Goal: Contribute content: Contribute content

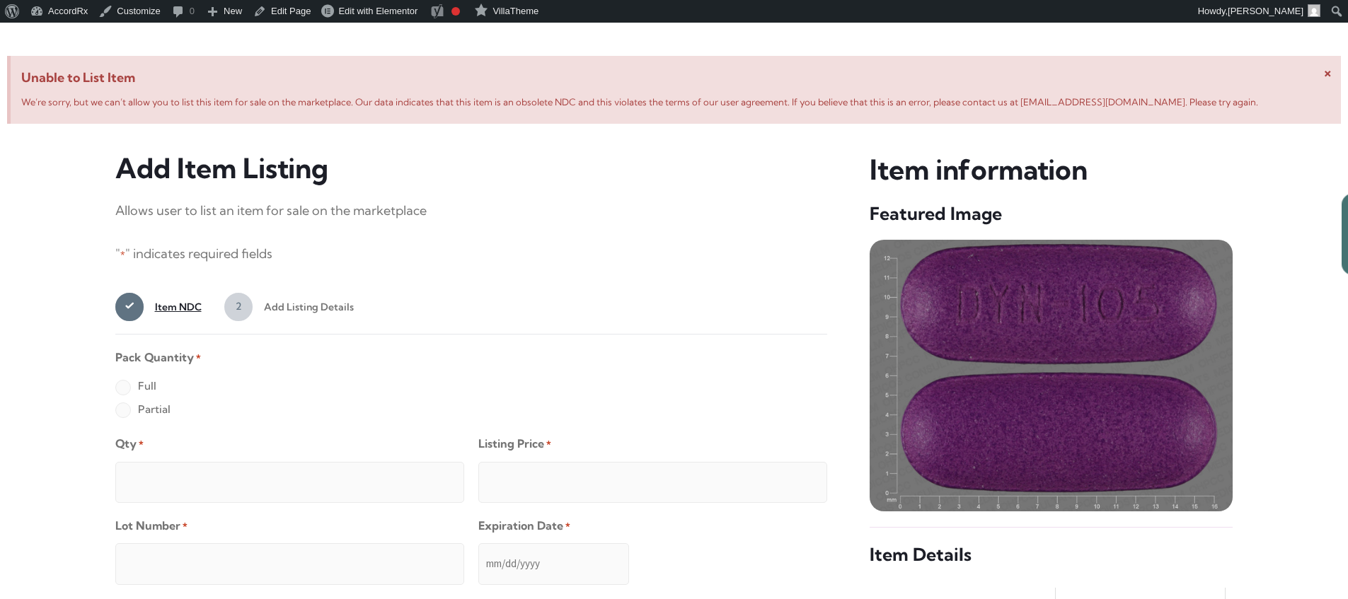
scroll to position [544, 0]
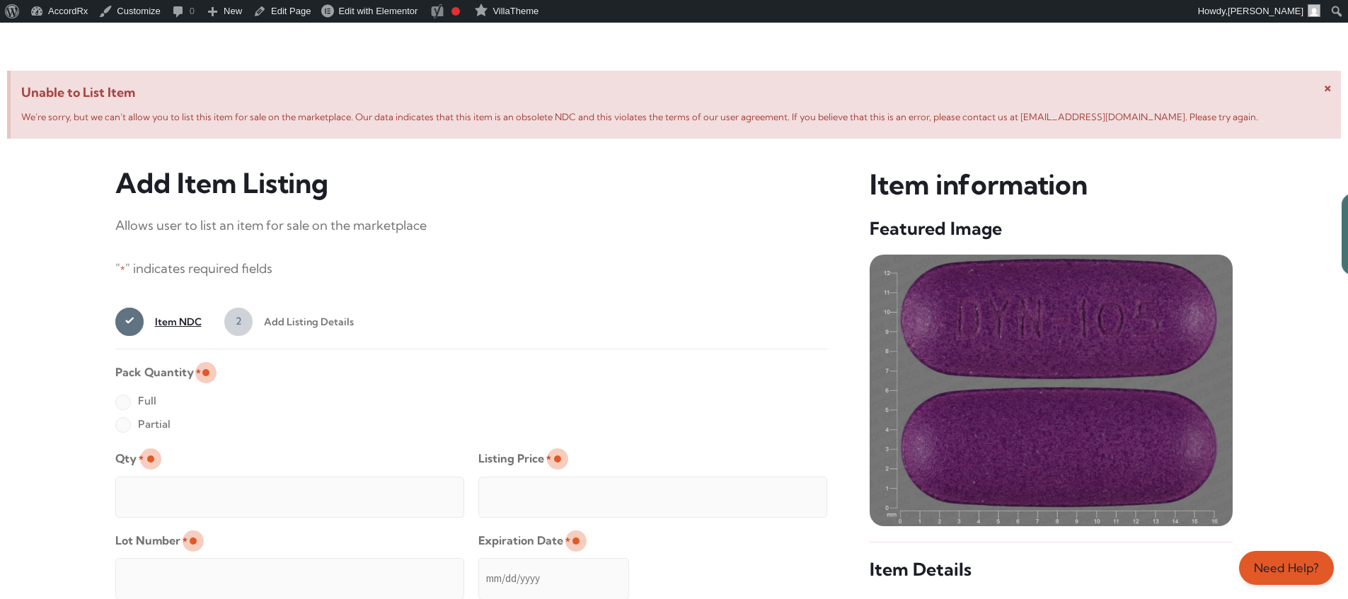
click at [122, 403] on label "Full" at bounding box center [135, 401] width 41 height 23
click at [0, 0] on input "Full" at bounding box center [0, 0] width 0 height 0
click at [168, 481] on input "Qty *" at bounding box center [289, 497] width 349 height 41
type input "2"
click at [788, 493] on input "Listing Price *" at bounding box center [652, 497] width 349 height 41
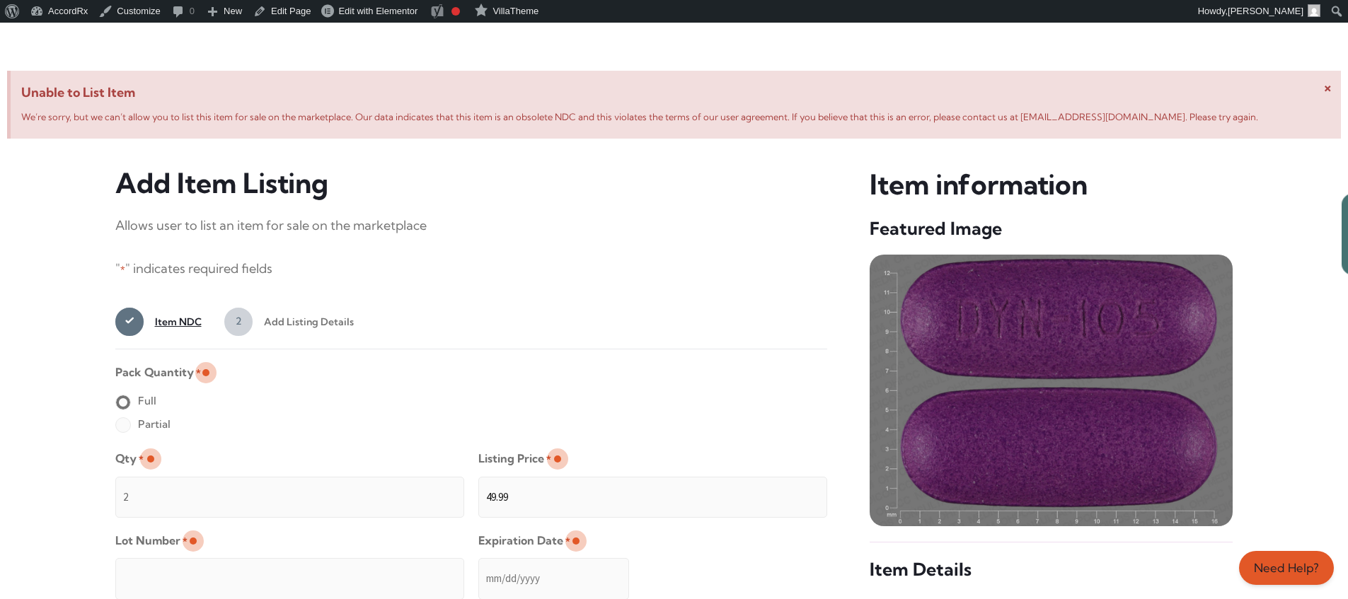
type input "49.99"
click at [381, 569] on input "Lot Number *" at bounding box center [289, 578] width 349 height 41
type input "TEST23456"
click at [479, 565] on input "Expiration Date *" at bounding box center [553, 578] width 151 height 41
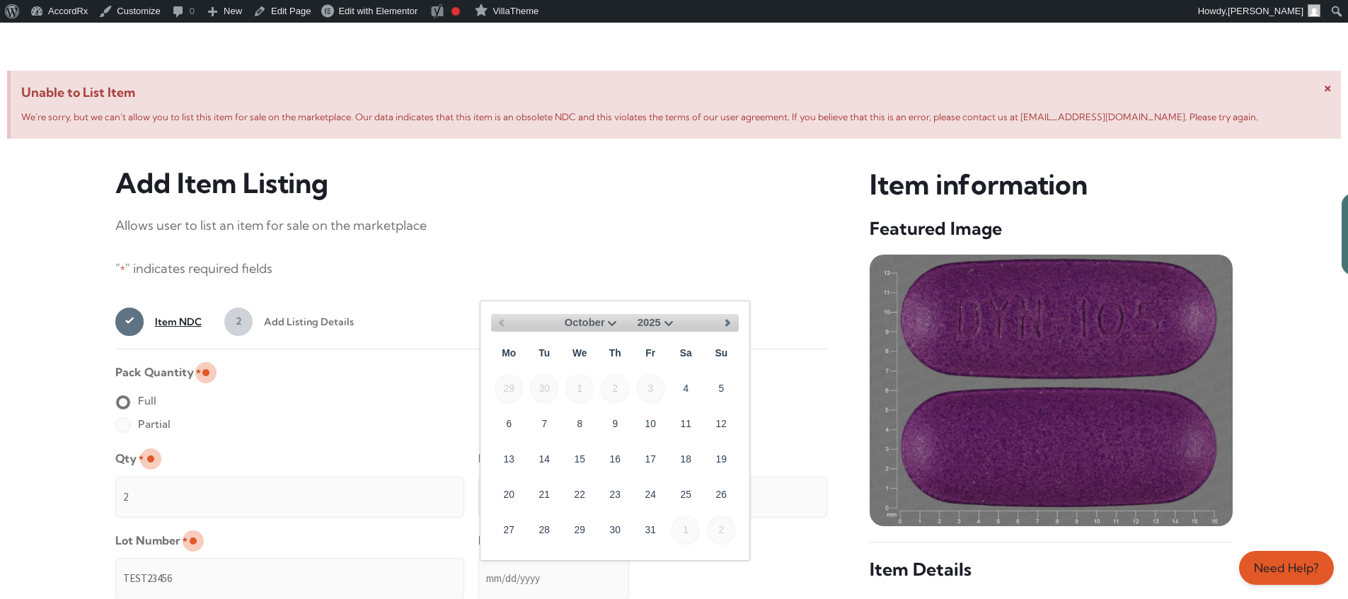
click at [611, 321] on select "October November December" at bounding box center [586, 323] width 67 height 18
click at [728, 524] on link "30" at bounding box center [721, 529] width 28 height 28
type input "[DATE]"
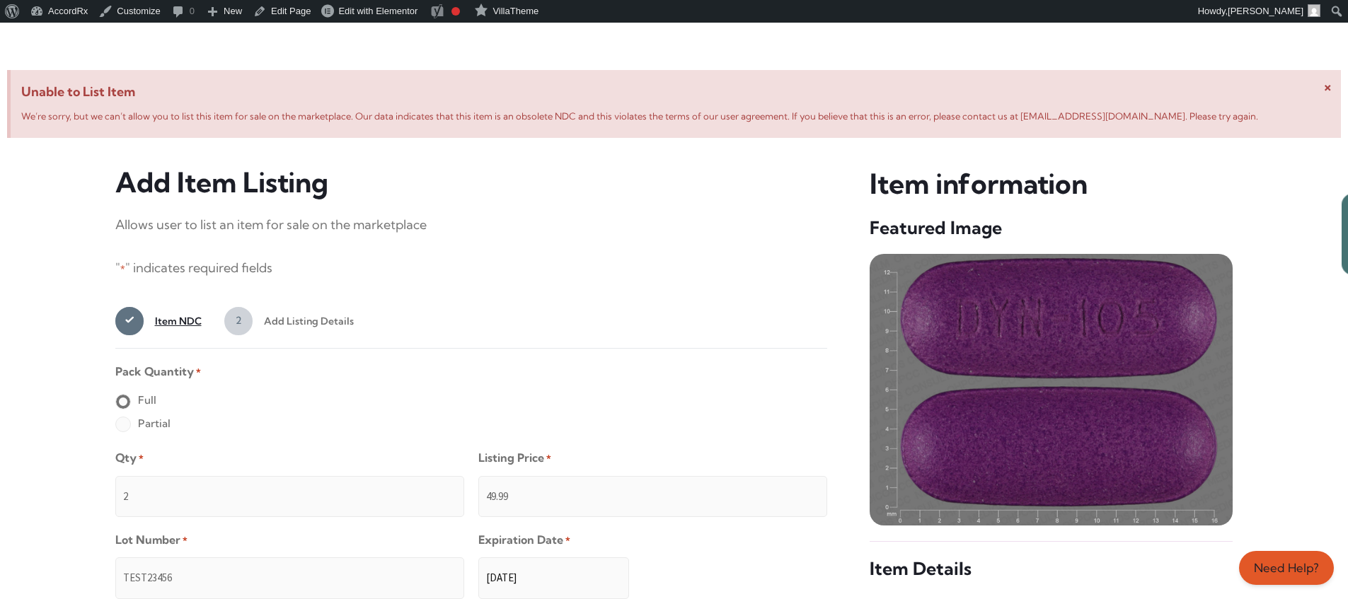
scroll to position [1130, 0]
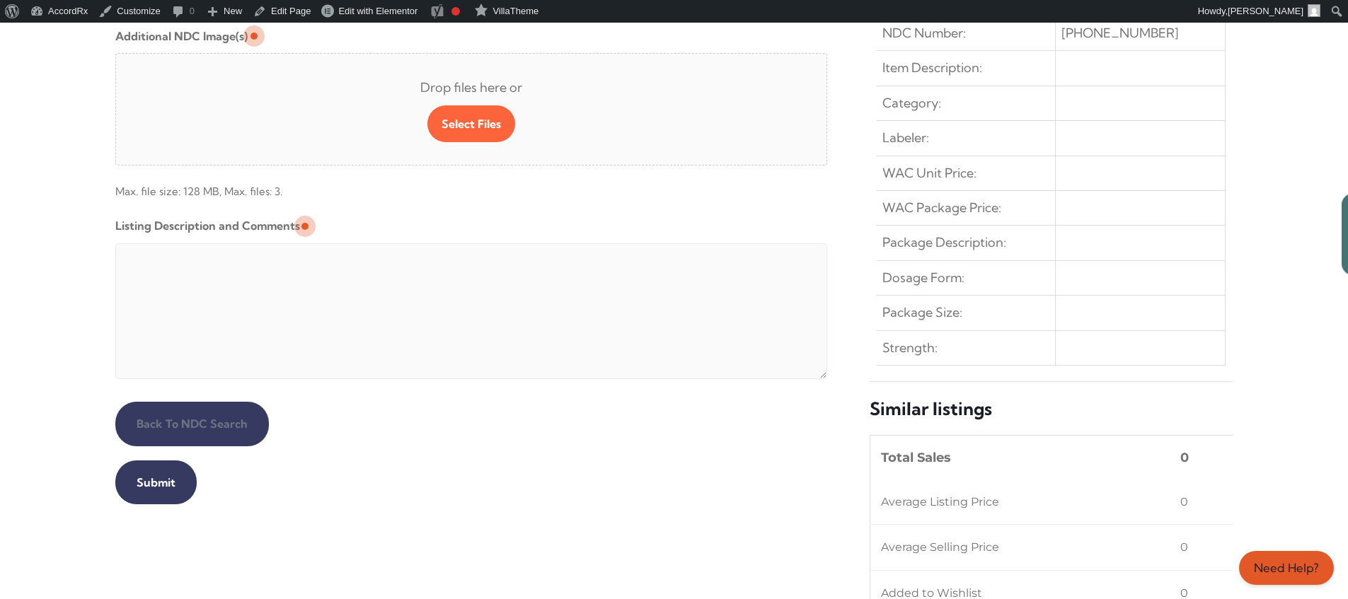
click at [458, 247] on textarea "Listing Description and Comments" at bounding box center [471, 311] width 713 height 136
type textarea "Automated Testing - list comment from [MEDICAL_DATA][DOMAIN_NAME]"
click at [154, 483] on input "Submit" at bounding box center [155, 483] width 81 height 44
